Goal: Check status: Check status

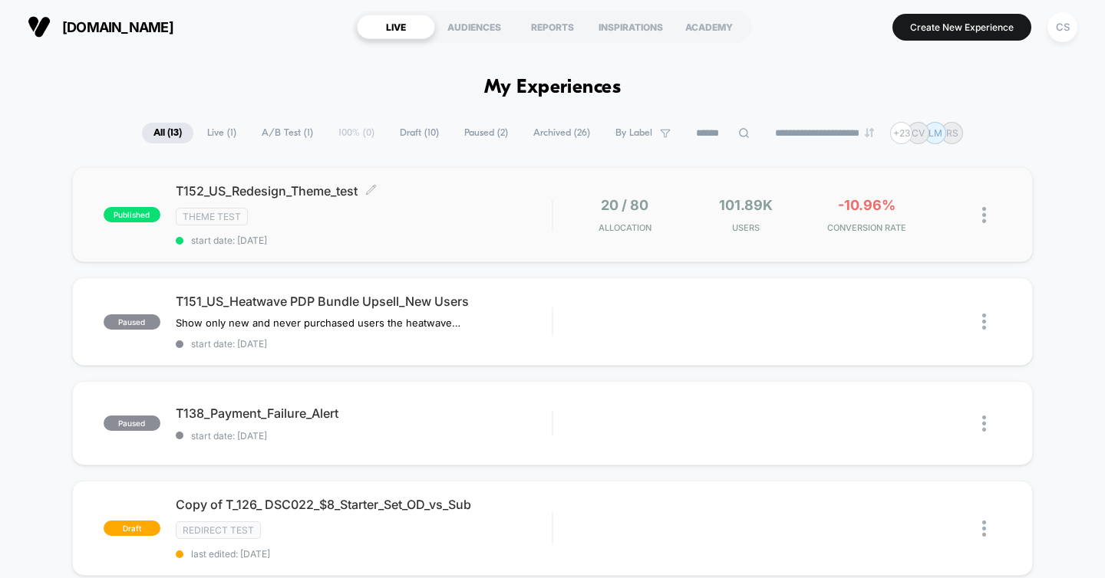
click at [483, 217] on div "Theme Test" at bounding box center [364, 217] width 377 height 18
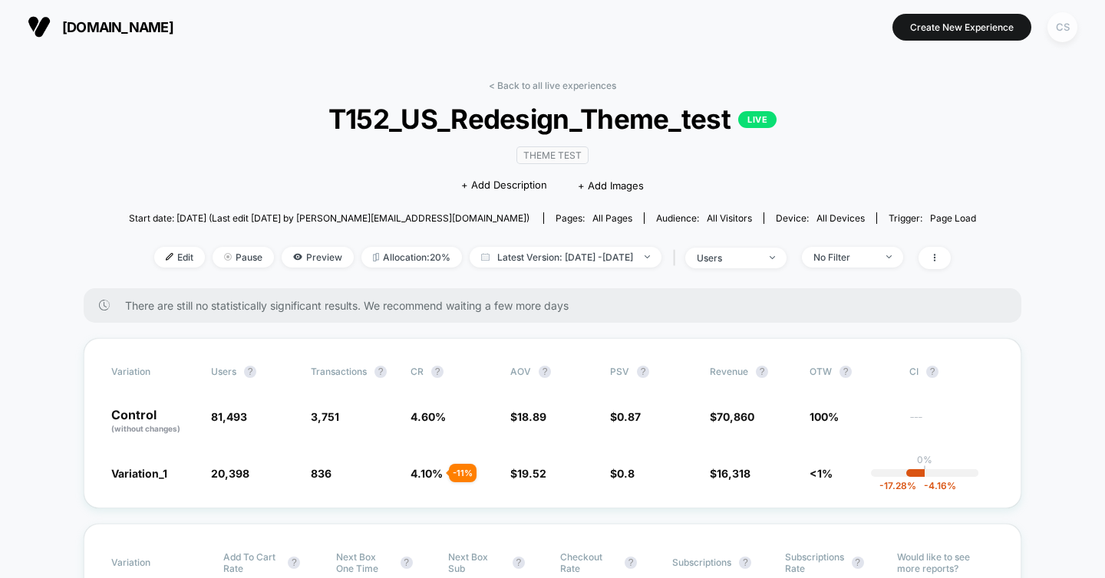
click at [1063, 35] on div "CS" at bounding box center [1062, 27] width 30 height 30
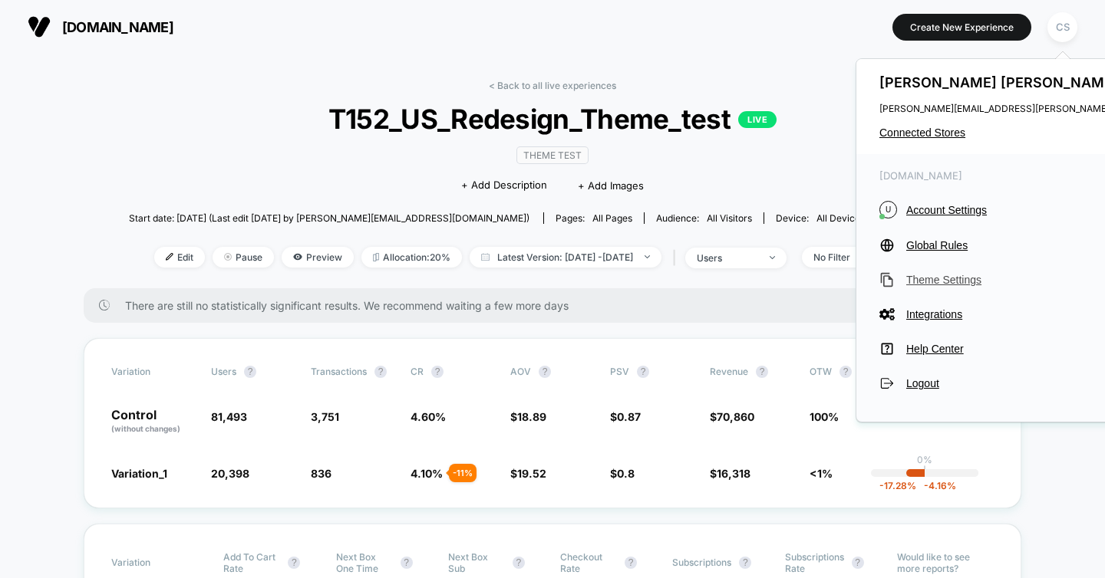
click at [958, 275] on span "Theme Settings" at bounding box center [1045, 280] width 278 height 12
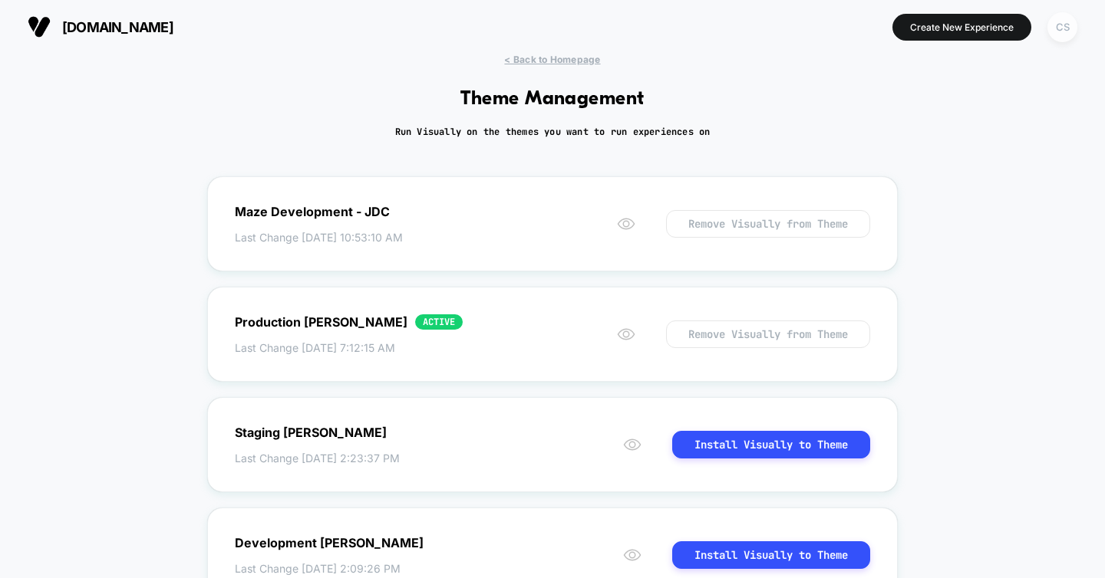
click at [1062, 32] on div "CS" at bounding box center [1062, 27] width 30 height 30
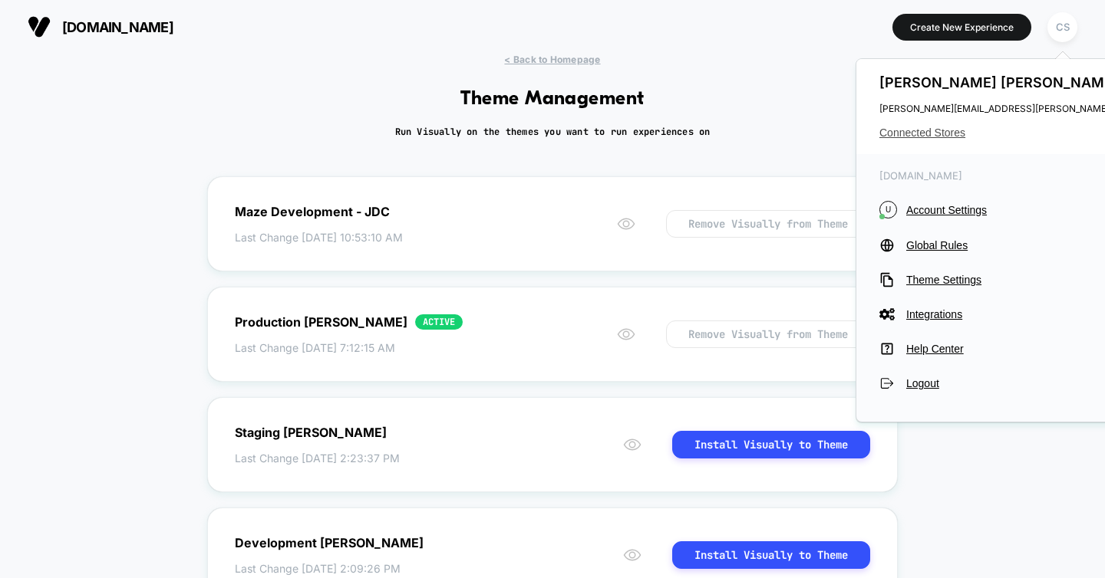
click at [959, 129] on span "Connected Stores" at bounding box center [1031, 133] width 305 height 12
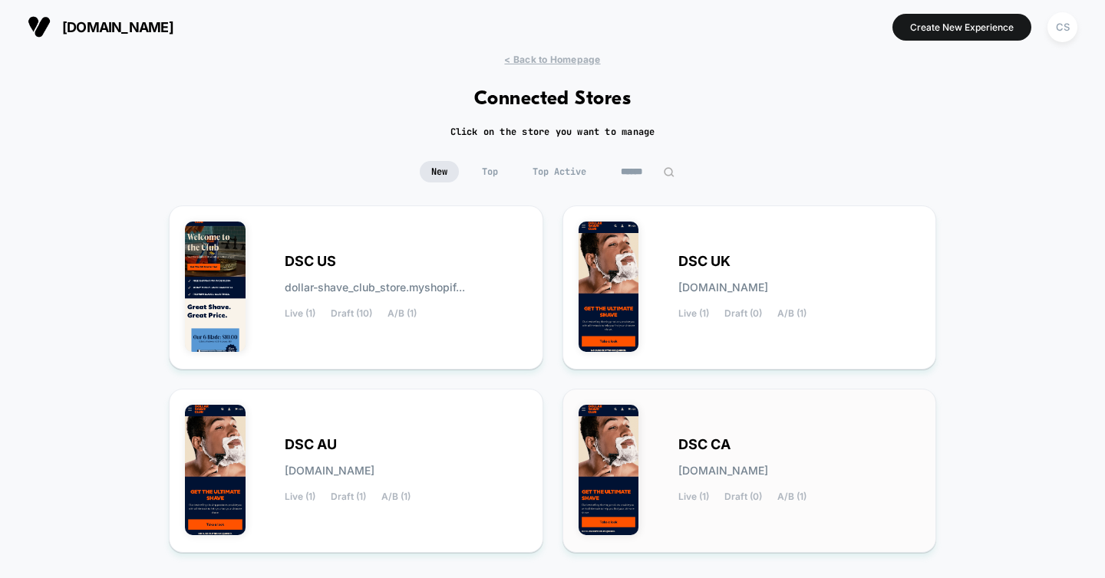
click at [780, 453] on div "DSC CA dsc-ca.myshopify.com Live (1) Draft (0) A/B (1)" at bounding box center [799, 471] width 242 height 63
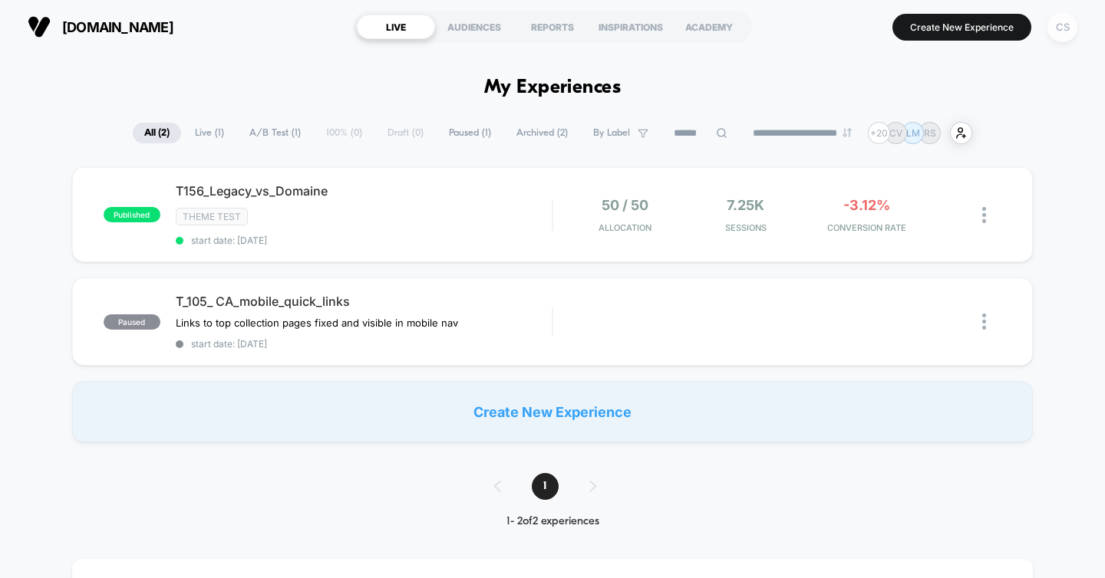
click at [1060, 34] on div "CS" at bounding box center [1062, 27] width 30 height 30
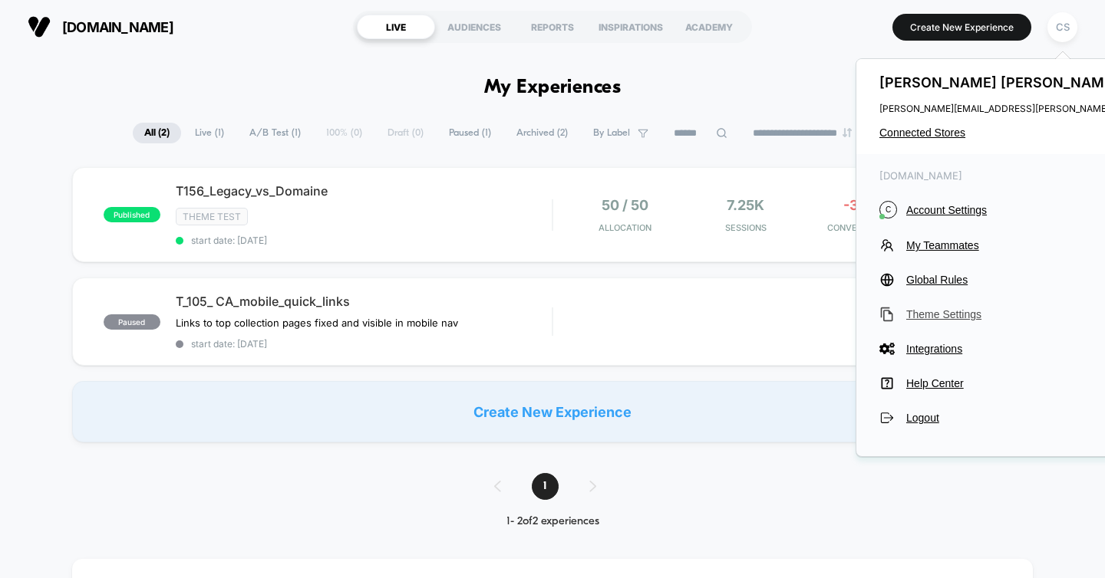
click at [954, 312] on span "Theme Settings" at bounding box center [1045, 314] width 278 height 12
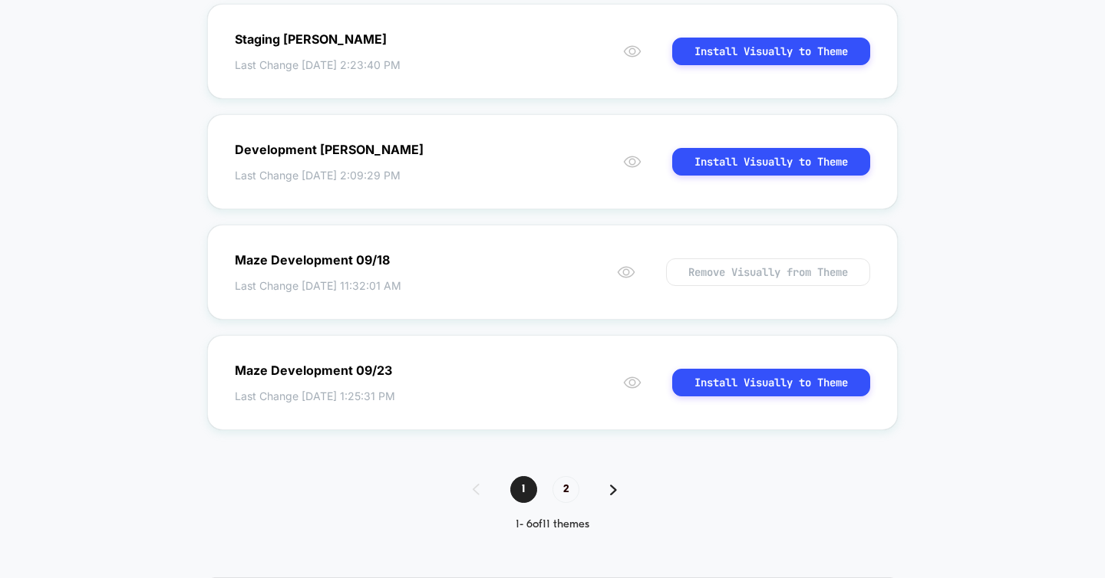
scroll to position [394, 0]
click at [611, 492] on img at bounding box center [613, 489] width 7 height 11
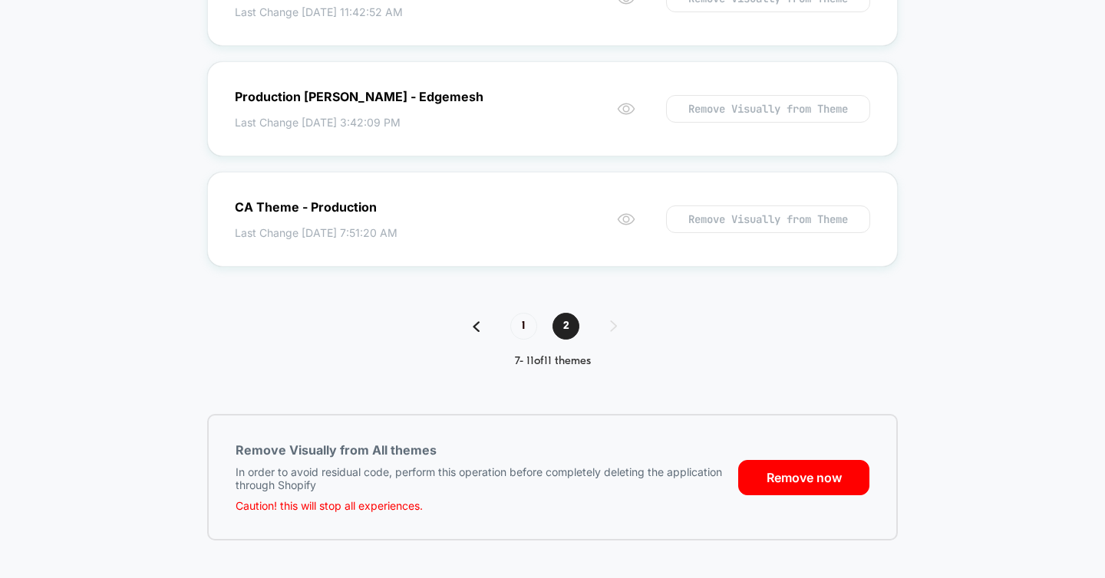
scroll to position [0, 0]
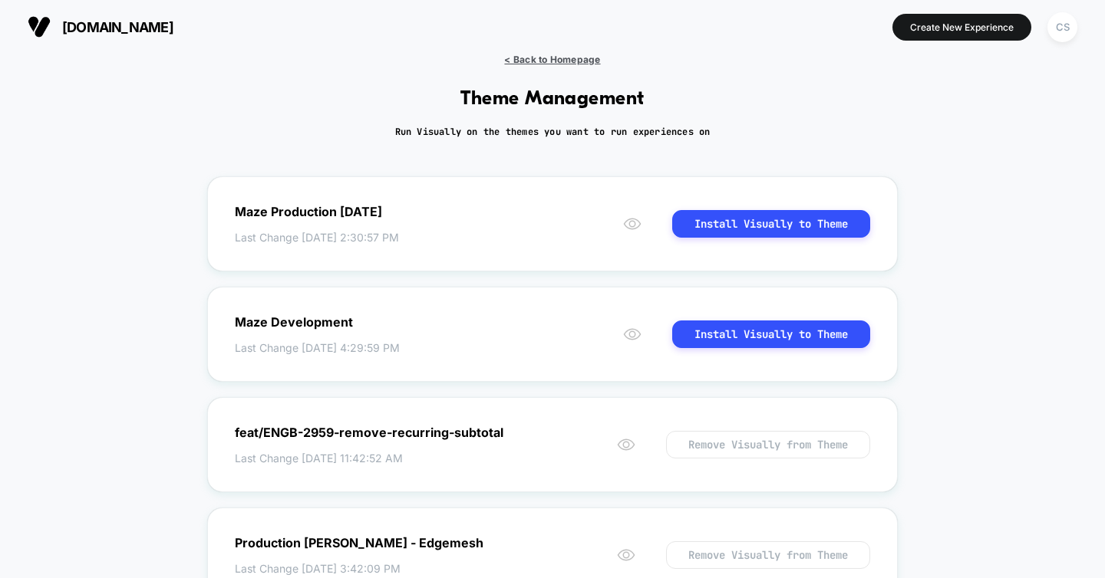
click at [568, 59] on span "< Back to Homepage" at bounding box center [552, 60] width 96 height 12
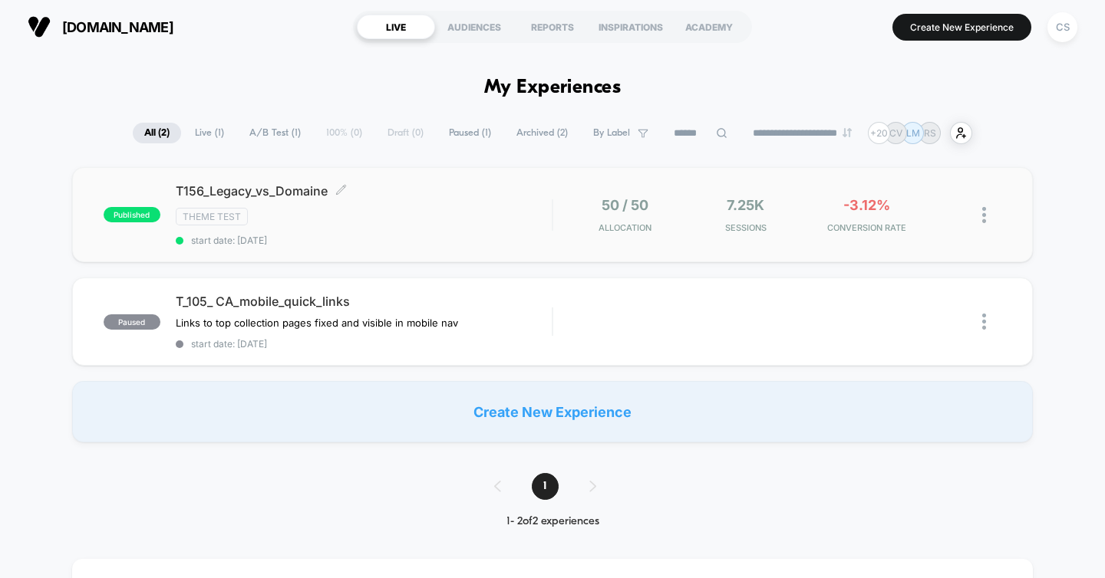
click at [480, 212] on div "Theme Test" at bounding box center [364, 217] width 377 height 18
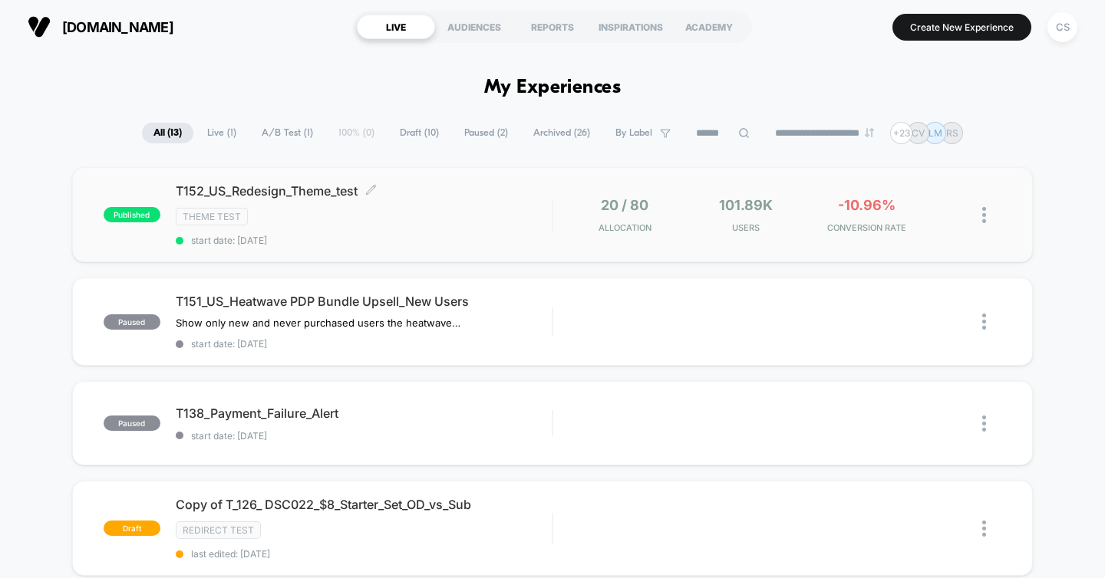
click at [433, 227] on div "T152_US_Redesign_Theme_test Click to edit experience details Click to edit expe…" at bounding box center [364, 214] width 377 height 63
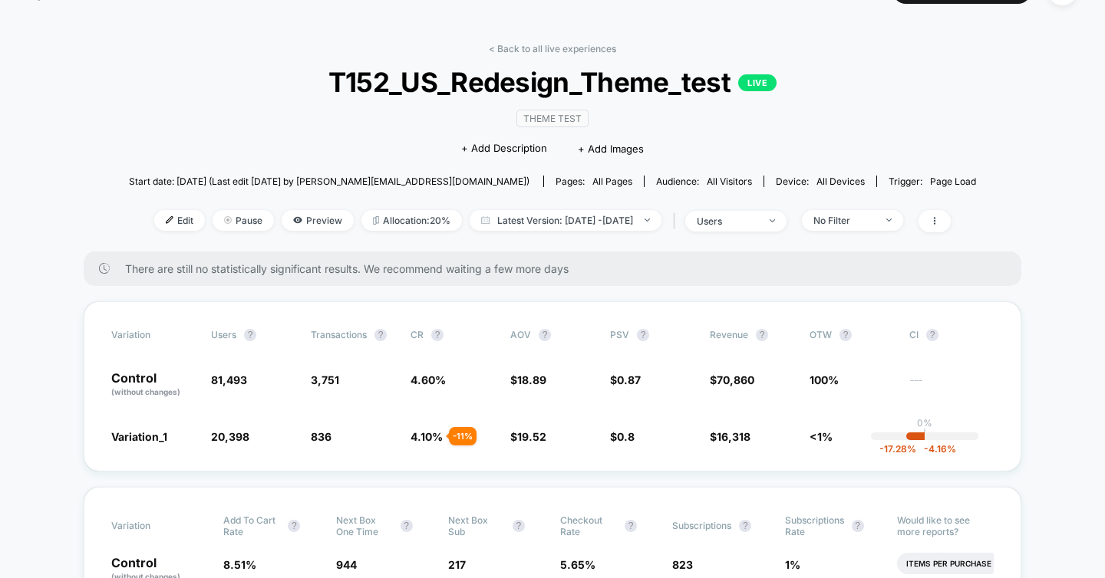
scroll to position [40, 0]
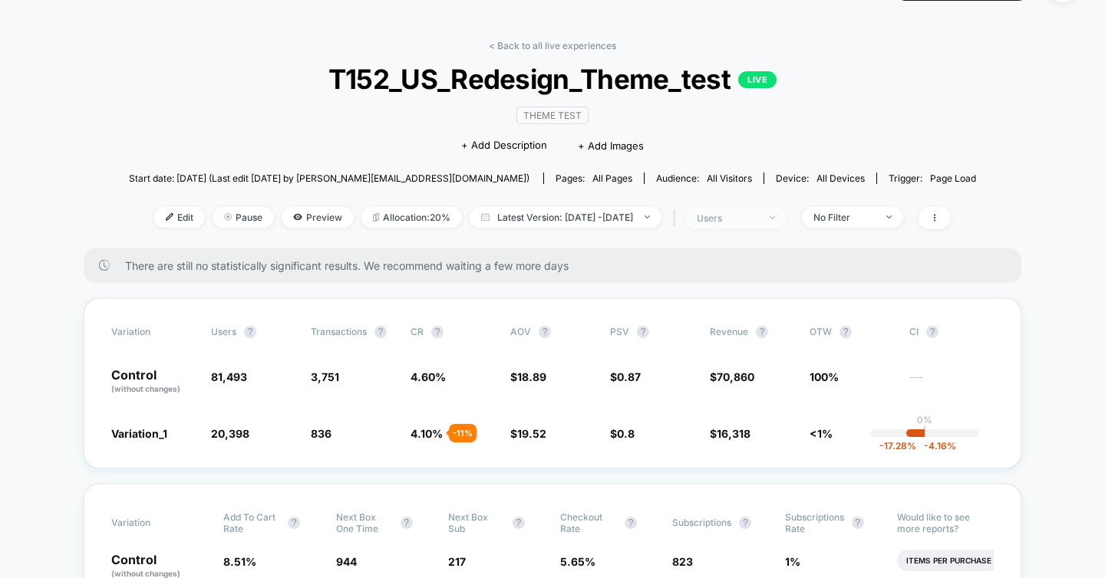
click at [748, 213] on div "users" at bounding box center [727, 219] width 61 height 12
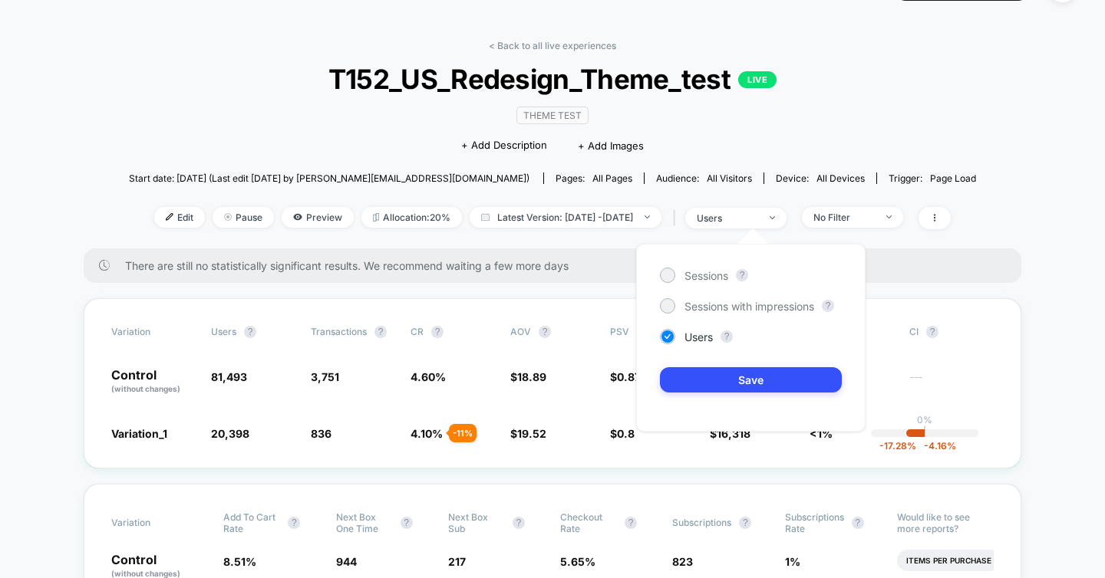
click at [806, 107] on div "Theme Test Click to edit experience details + Add Description + Add Images" at bounding box center [552, 130] width 508 height 70
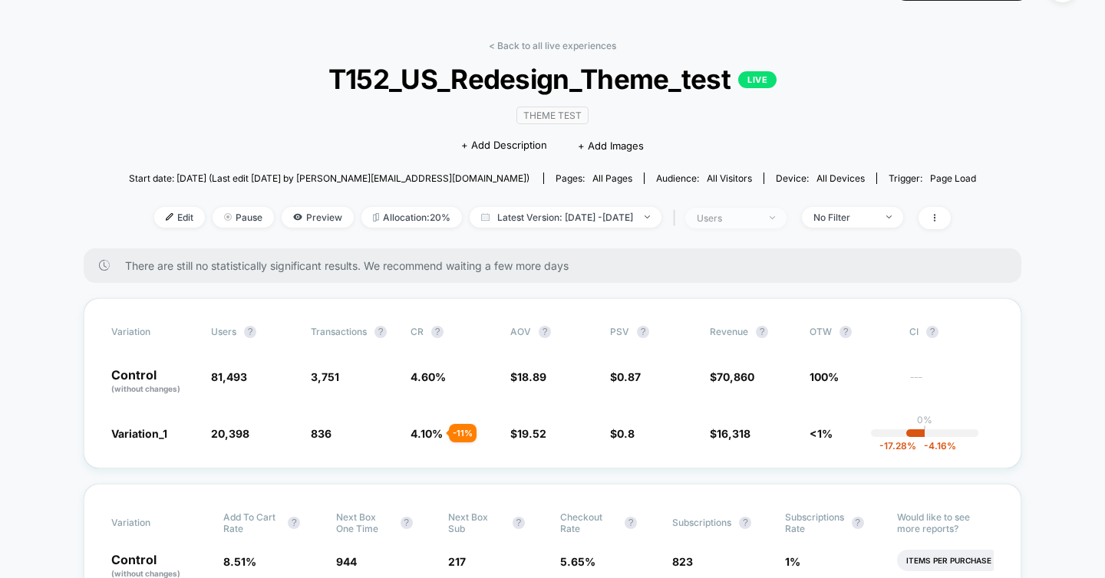
click at [758, 216] on div "users" at bounding box center [727, 219] width 61 height 12
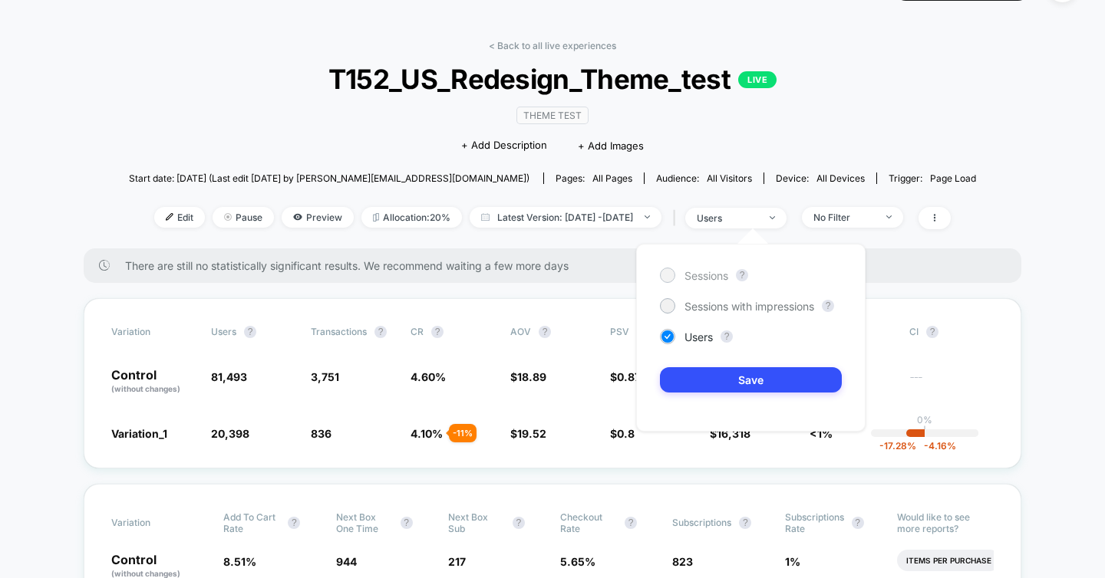
click at [664, 276] on div at bounding box center [667, 275] width 12 height 12
click at [713, 378] on button "Save" at bounding box center [751, 379] width 182 height 25
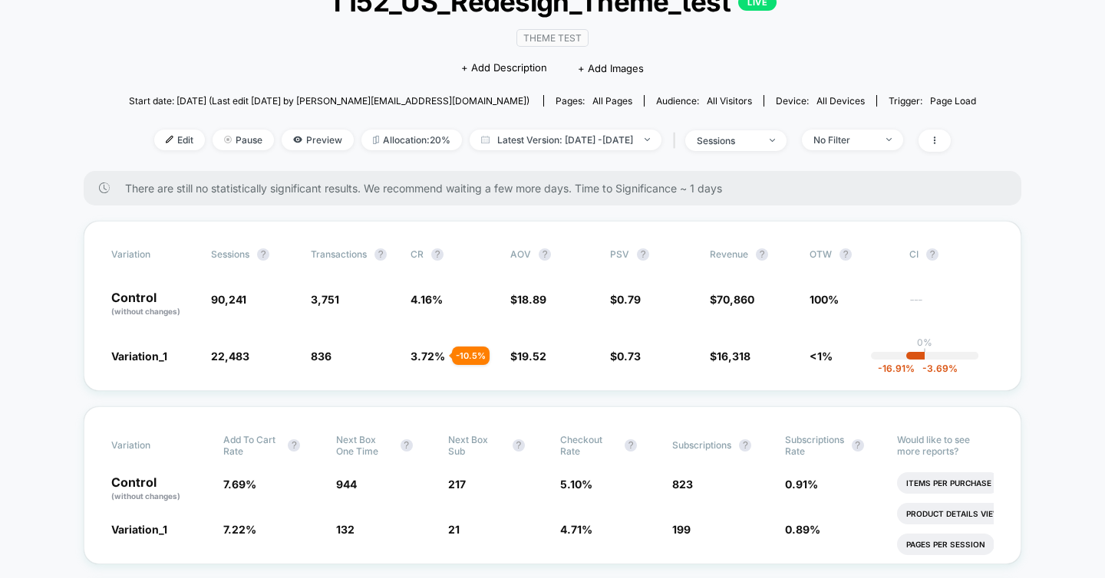
scroll to position [127, 0]
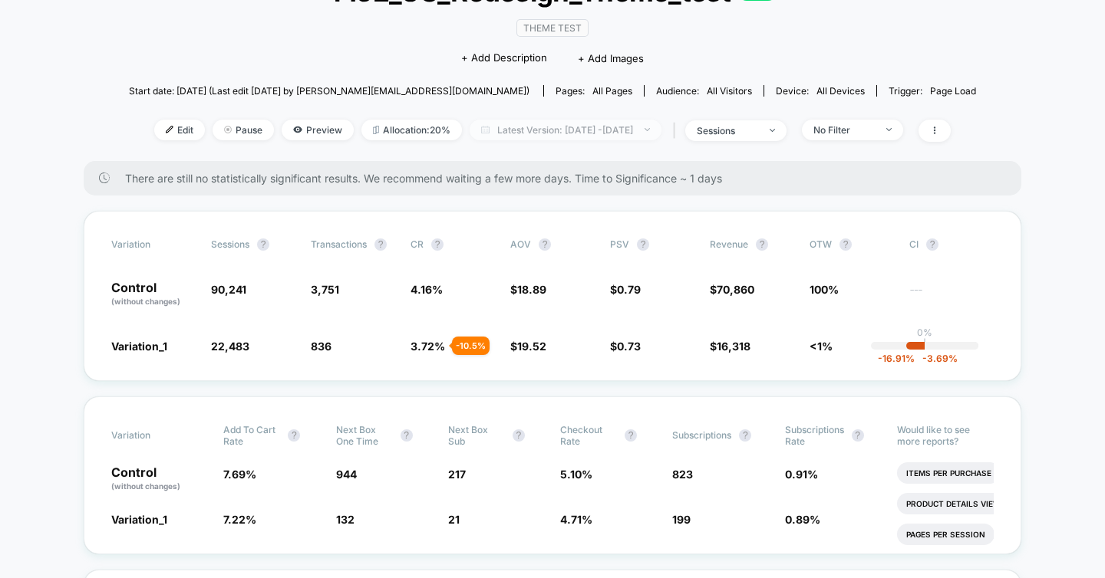
click at [554, 131] on span "Latest Version: [DATE] - [DATE]" at bounding box center [566, 130] width 192 height 21
select select "*"
select select "****"
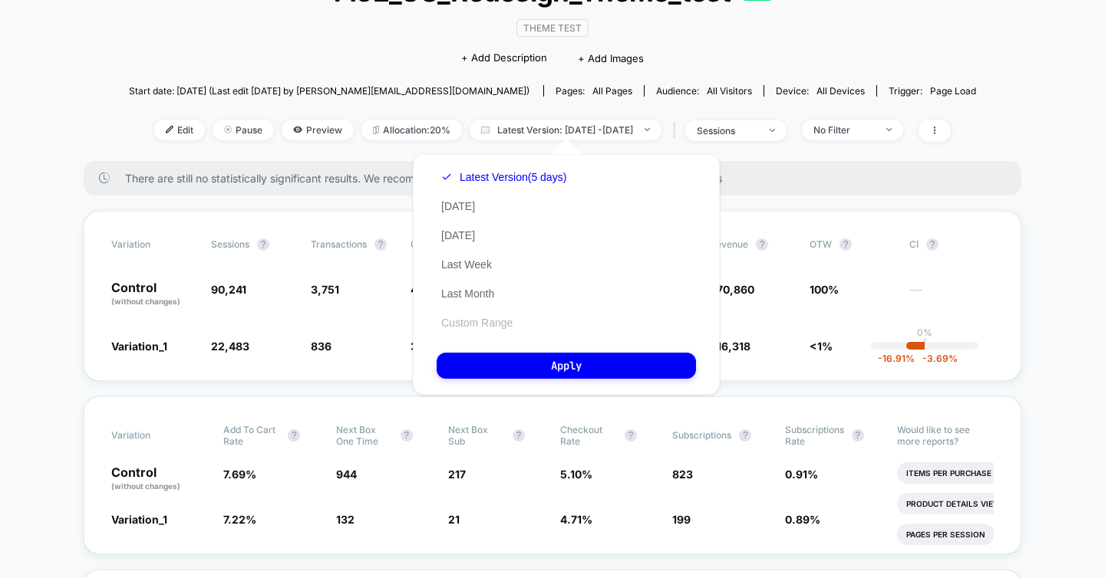
click at [493, 324] on button "Custom Range" at bounding box center [477, 323] width 81 height 14
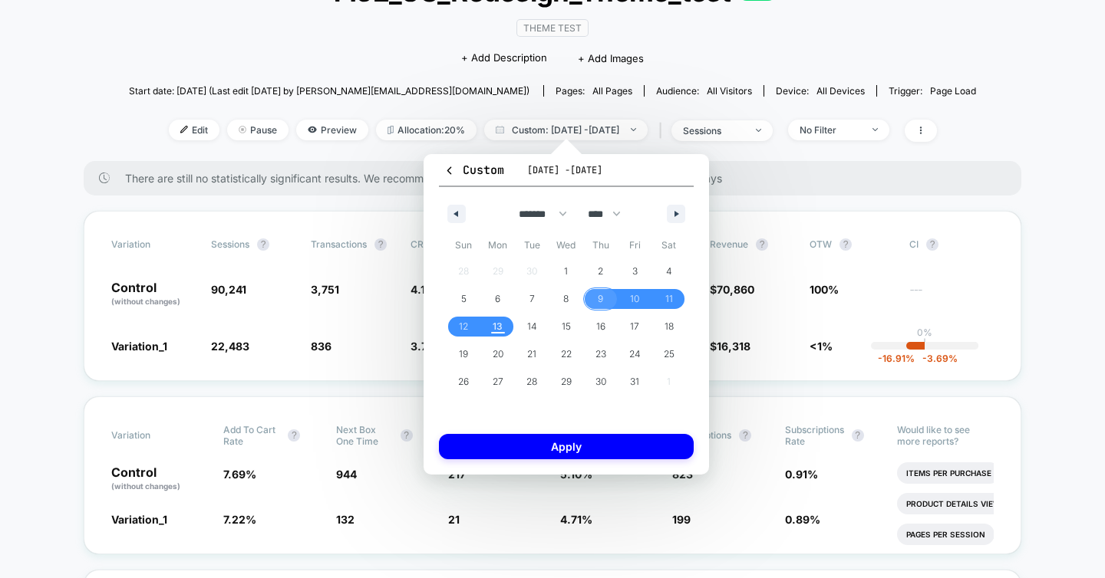
click at [605, 300] on span "9" at bounding box center [600, 299] width 35 height 20
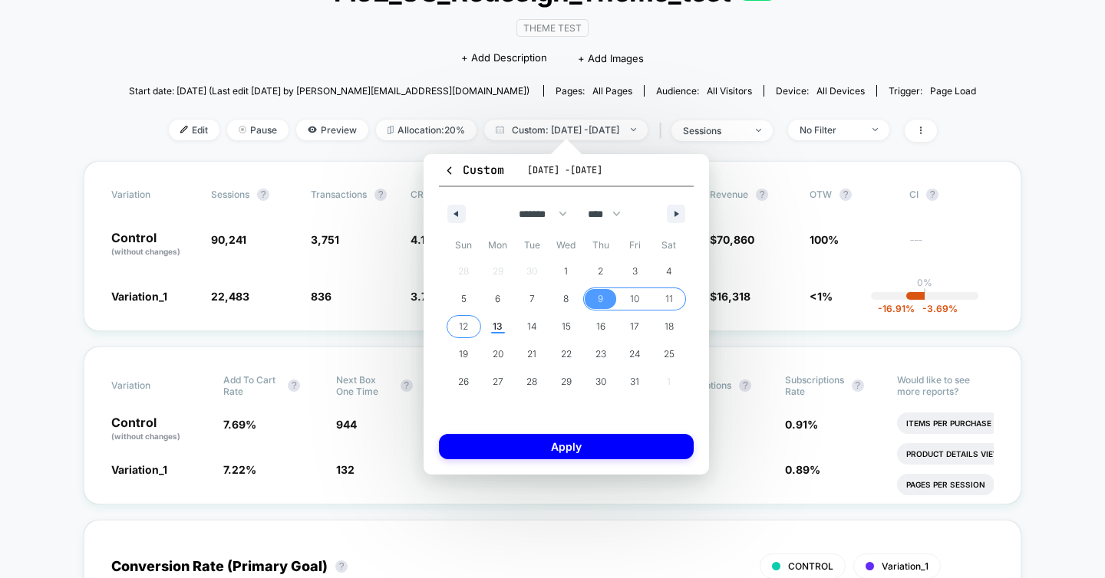
click at [462, 325] on span "12" at bounding box center [463, 327] width 9 height 28
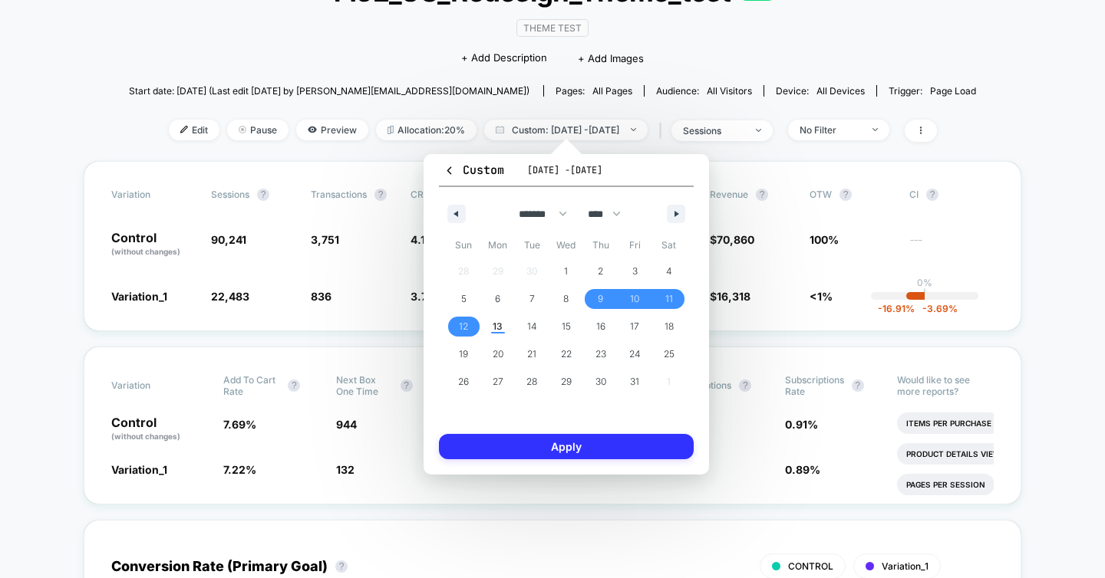
click at [567, 450] on button "Apply" at bounding box center [566, 446] width 255 height 25
